Goal: Transaction & Acquisition: Purchase product/service

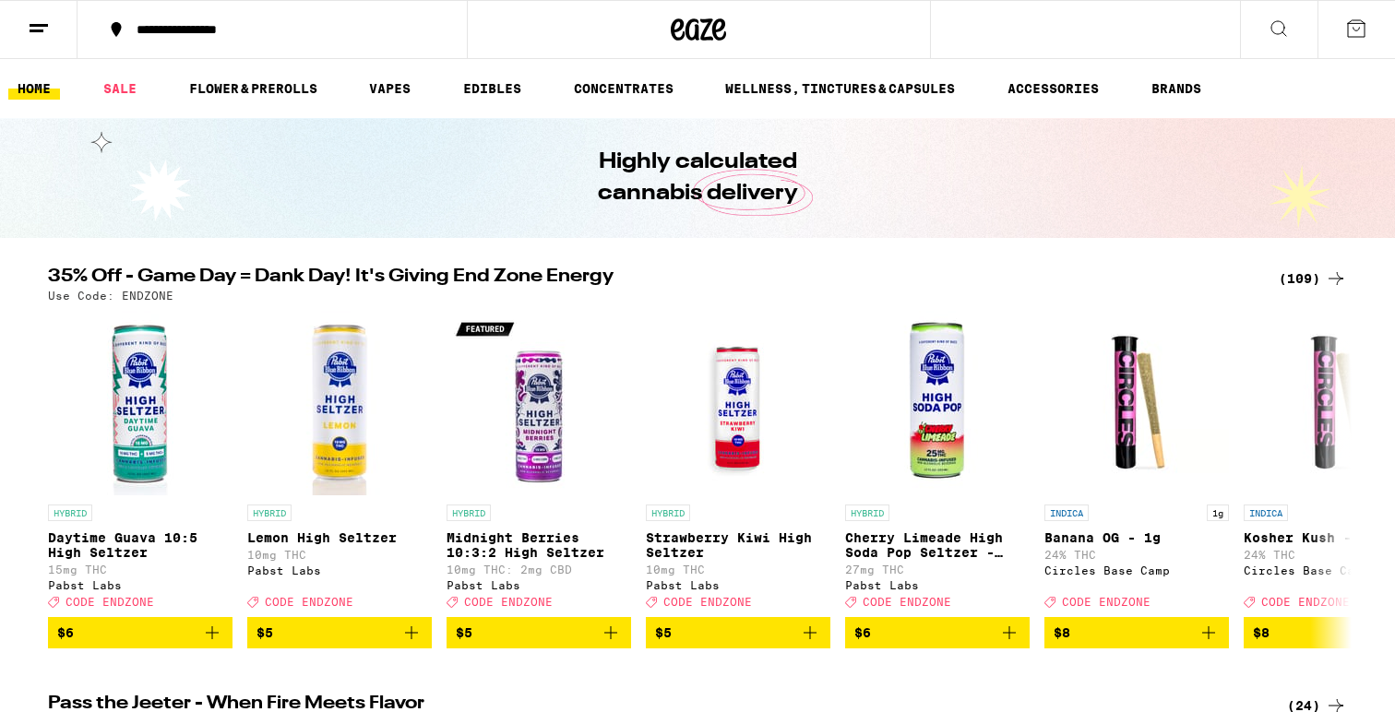
click at [1321, 274] on div "(109)" at bounding box center [1313, 279] width 68 height 22
